Goal: Transaction & Acquisition: Purchase product/service

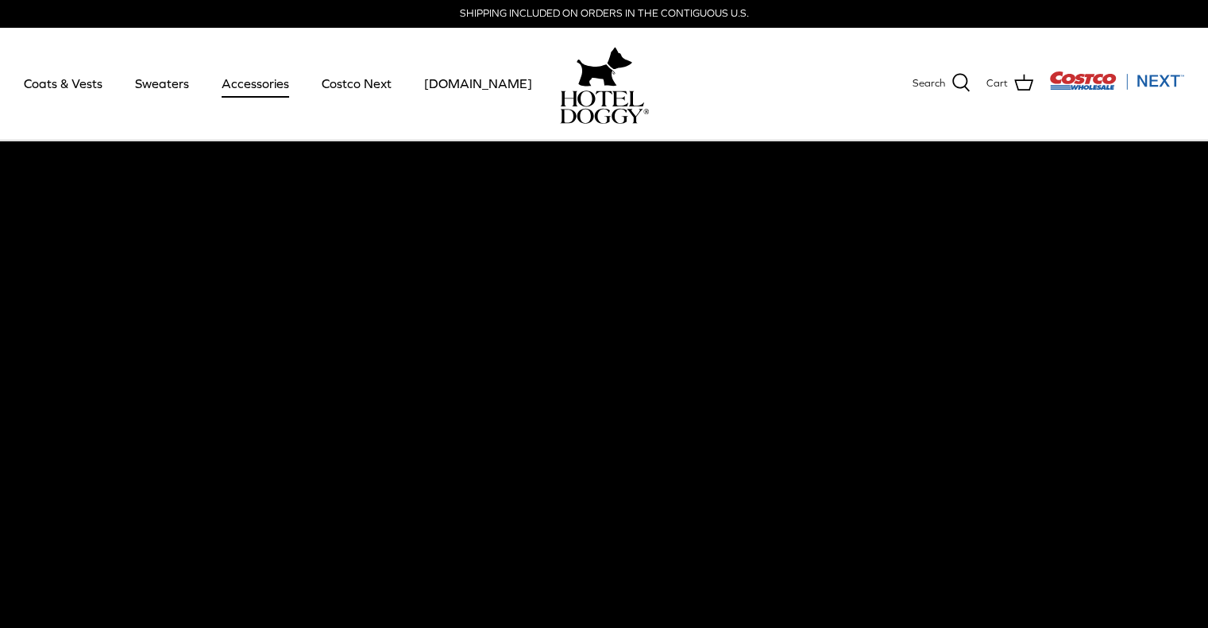
click at [267, 80] on link "Accessories" at bounding box center [255, 83] width 96 height 54
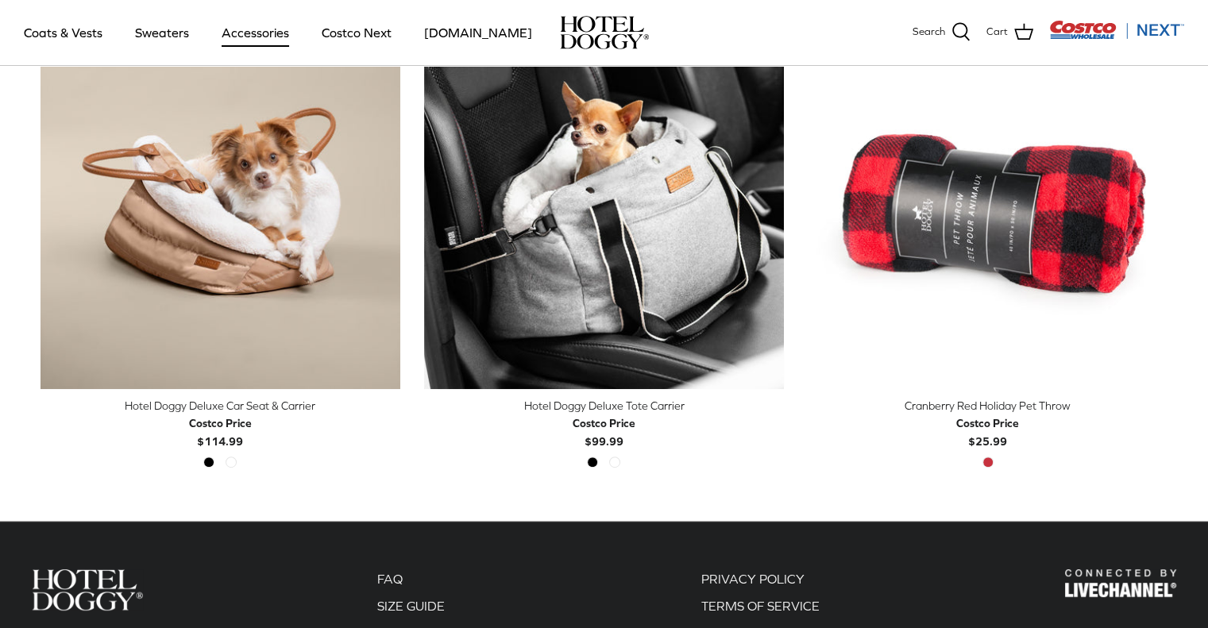
scroll to position [462, 0]
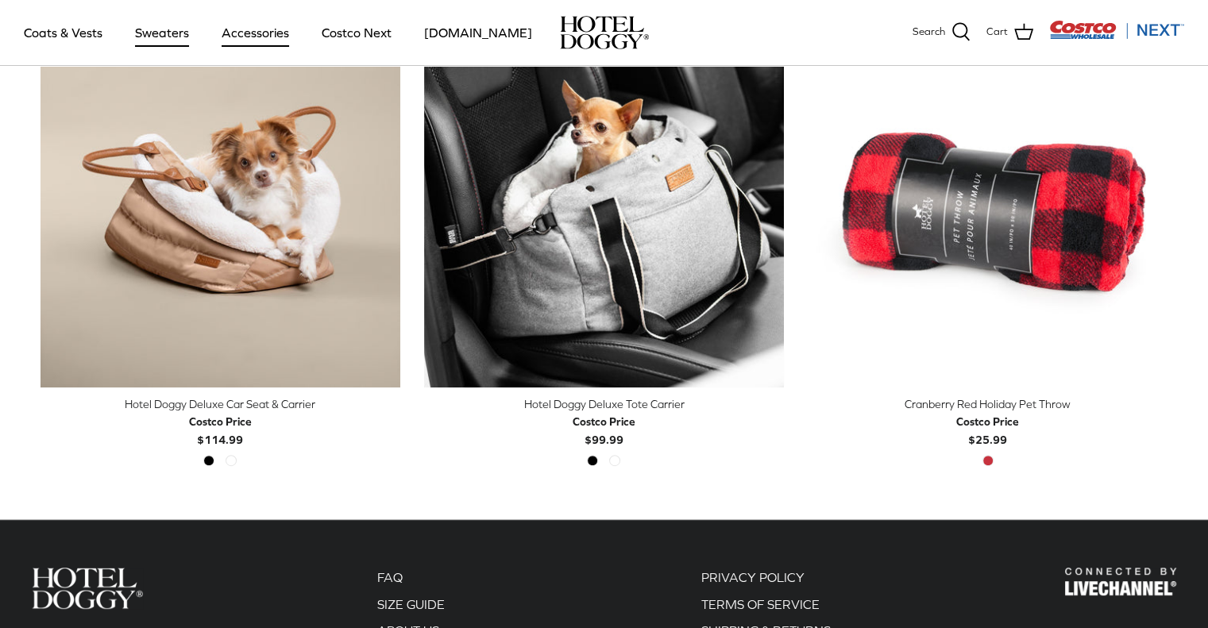
click at [150, 33] on link "Sweaters" at bounding box center [162, 33] width 83 height 54
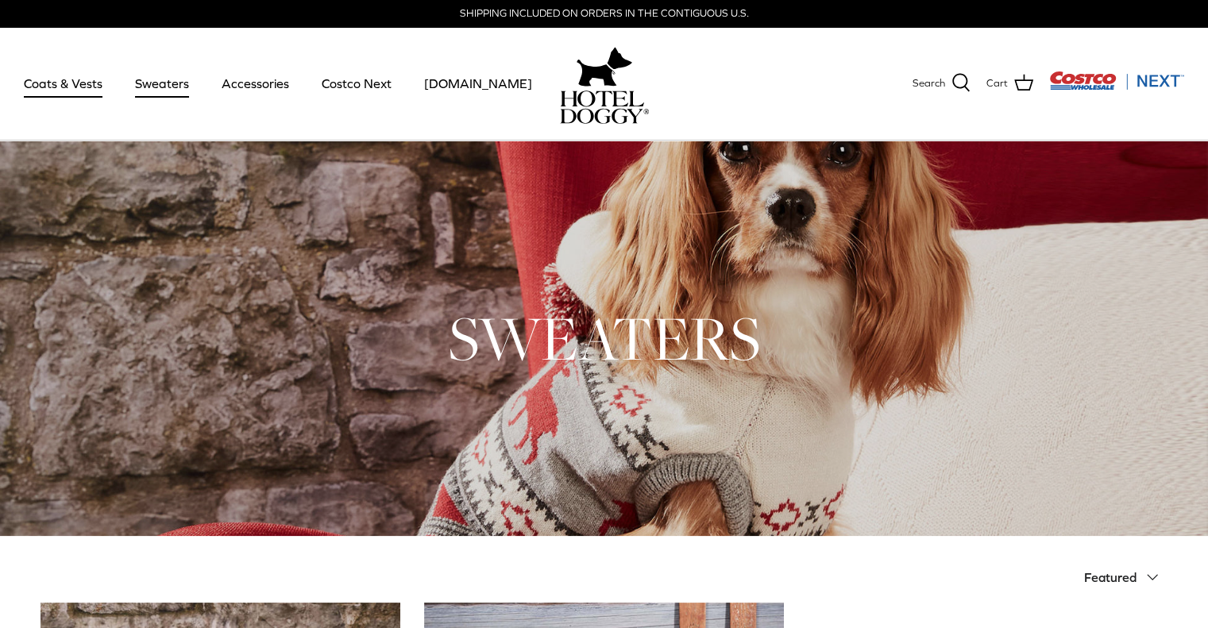
click at [66, 89] on link "Coats & Vests" at bounding box center [63, 83] width 107 height 54
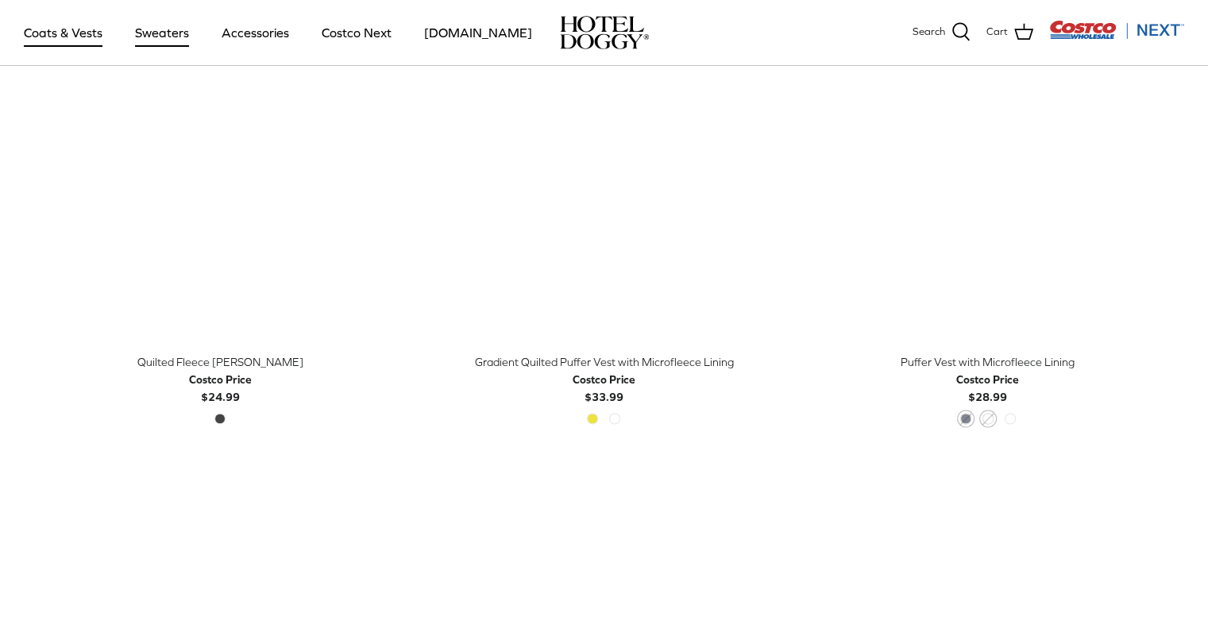
scroll to position [2452, 0]
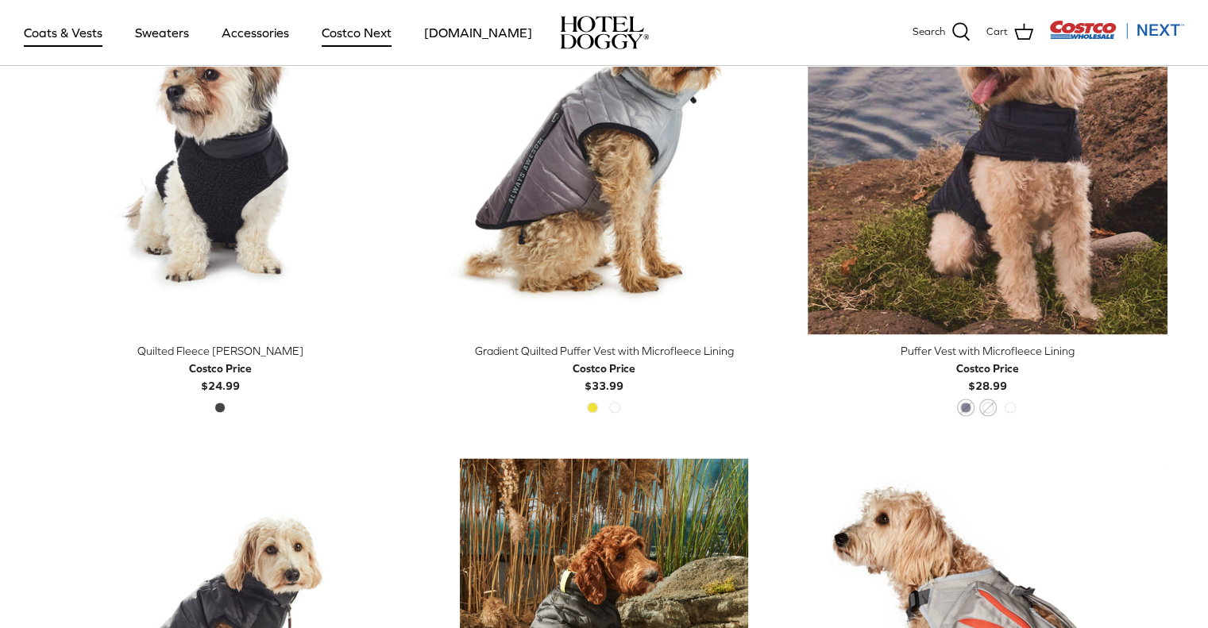
click at [364, 31] on link "Costco Next" at bounding box center [356, 33] width 98 height 54
